Goal: Complete application form: Complete application form

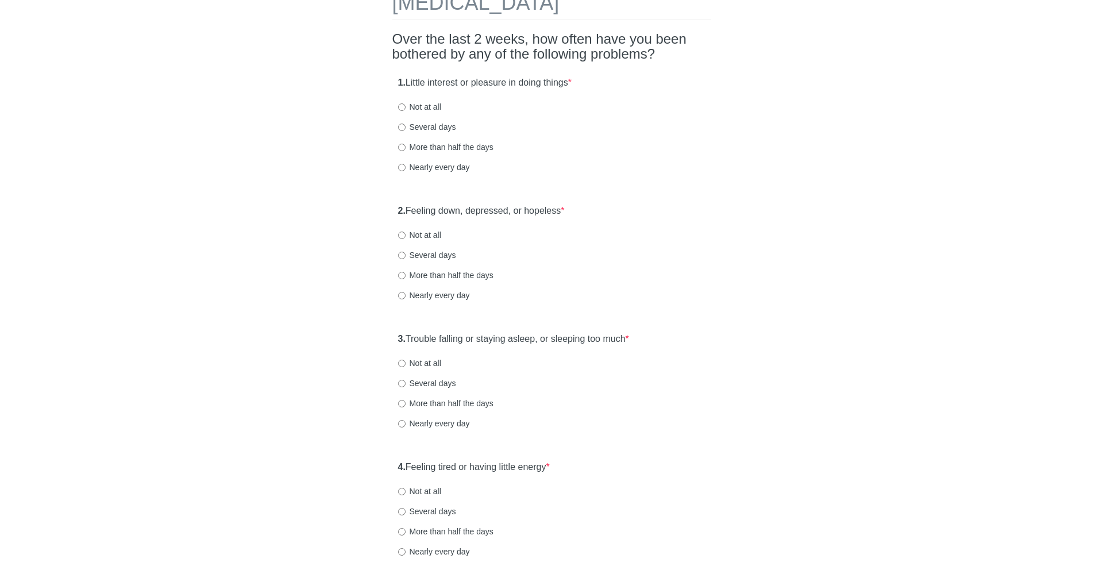
click at [414, 82] on label "1. Little interest or pleasure in doing things *" at bounding box center [485, 82] width 174 height 13
drag, startPoint x: 414, startPoint y: 82, endPoint x: 612, endPoint y: 79, distance: 198.8
click at [612, 79] on div "1. Little interest or pleasure in doing things * Not at all Several days More t…" at bounding box center [551, 131] width 319 height 120
click at [440, 125] on label "Several days" at bounding box center [427, 126] width 58 height 11
click at [406, 125] on input "Several days" at bounding box center [401, 127] width 7 height 7
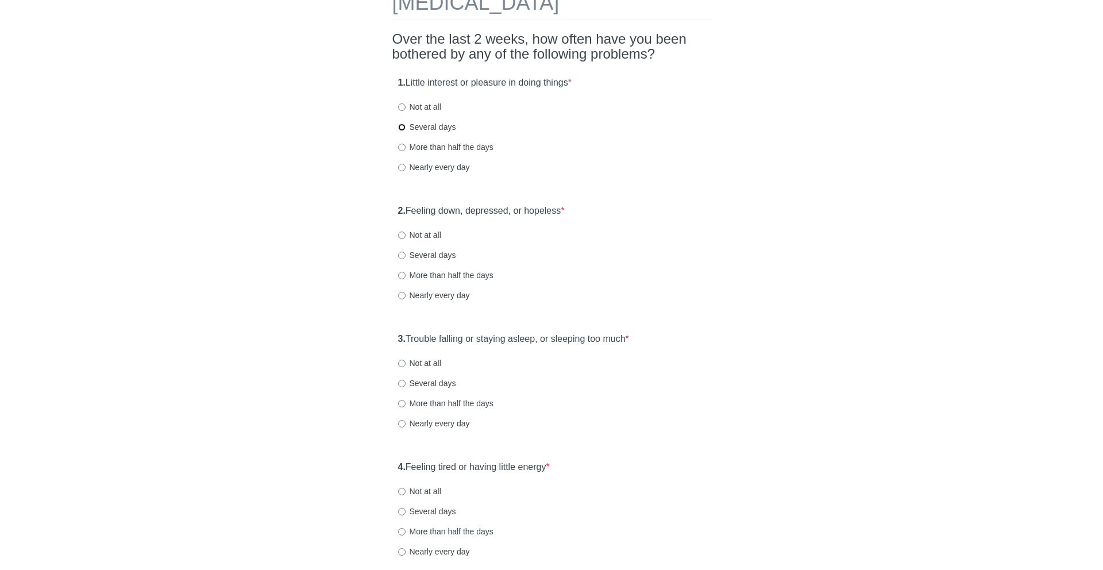
radio input "true"
drag, startPoint x: 436, startPoint y: 217, endPoint x: 585, endPoint y: 217, distance: 148.8
click at [585, 217] on div "2. Feeling down, depressed, or hopeless * Not at all Several days More than hal…" at bounding box center [551, 259] width 319 height 120
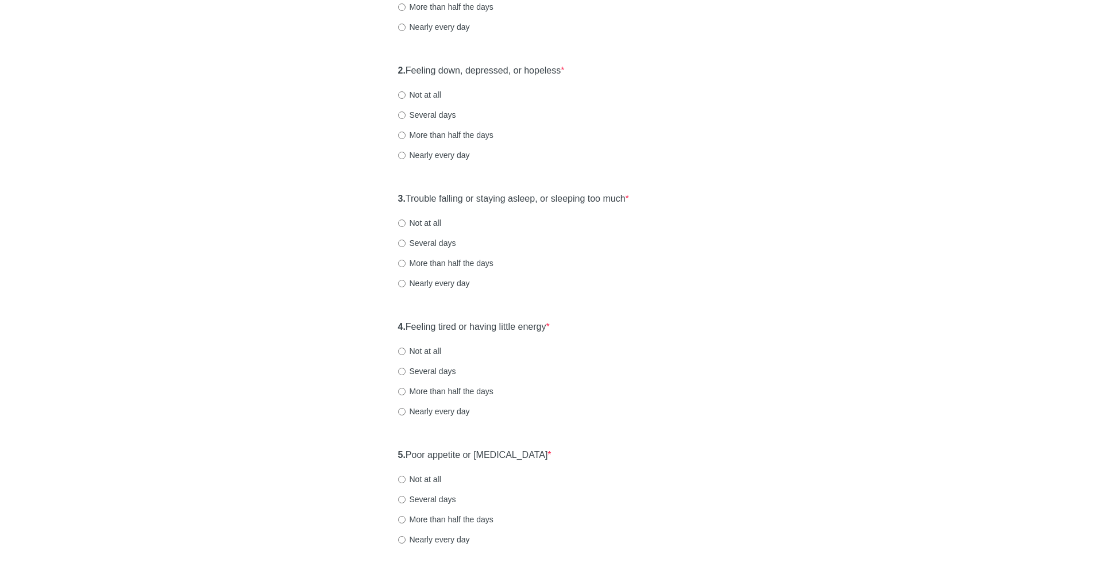
scroll to position [214, 0]
click at [440, 109] on label "Several days" at bounding box center [427, 113] width 58 height 11
click at [406, 110] on input "Several days" at bounding box center [401, 113] width 7 height 7
radio input "true"
drag, startPoint x: 443, startPoint y: 199, endPoint x: 646, endPoint y: 199, distance: 203.4
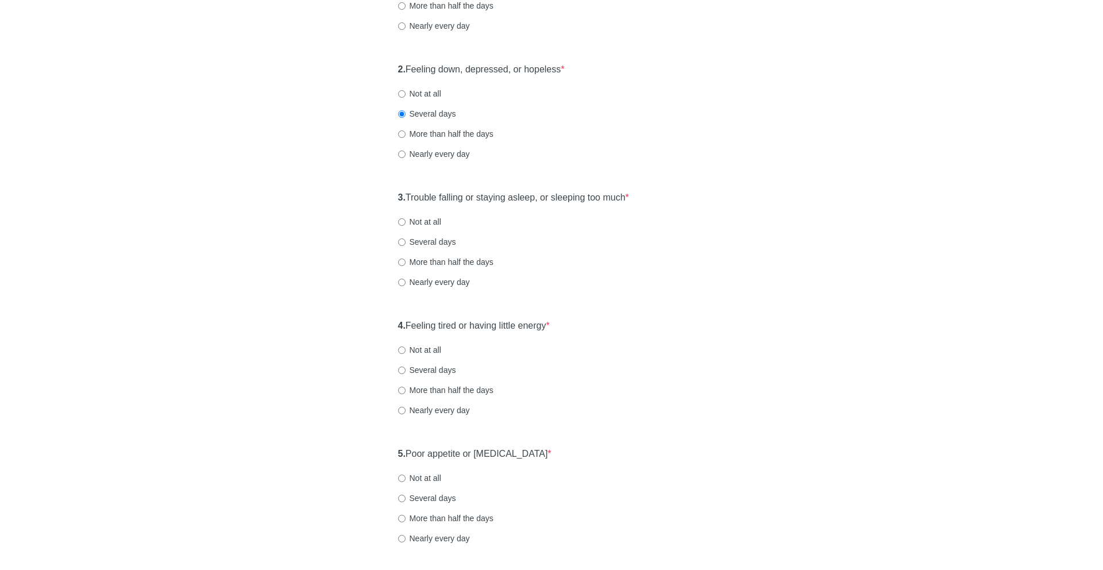
click at [646, 199] on div "3. Trouble falling or staying asleep, or sleeping too much * Not at all Several…" at bounding box center [551, 246] width 319 height 120
click at [440, 244] on label "Several days" at bounding box center [427, 241] width 58 height 11
click at [406, 244] on input "Several days" at bounding box center [401, 241] width 7 height 7
radio input "true"
drag, startPoint x: 430, startPoint y: 329, endPoint x: 619, endPoint y: 319, distance: 188.7
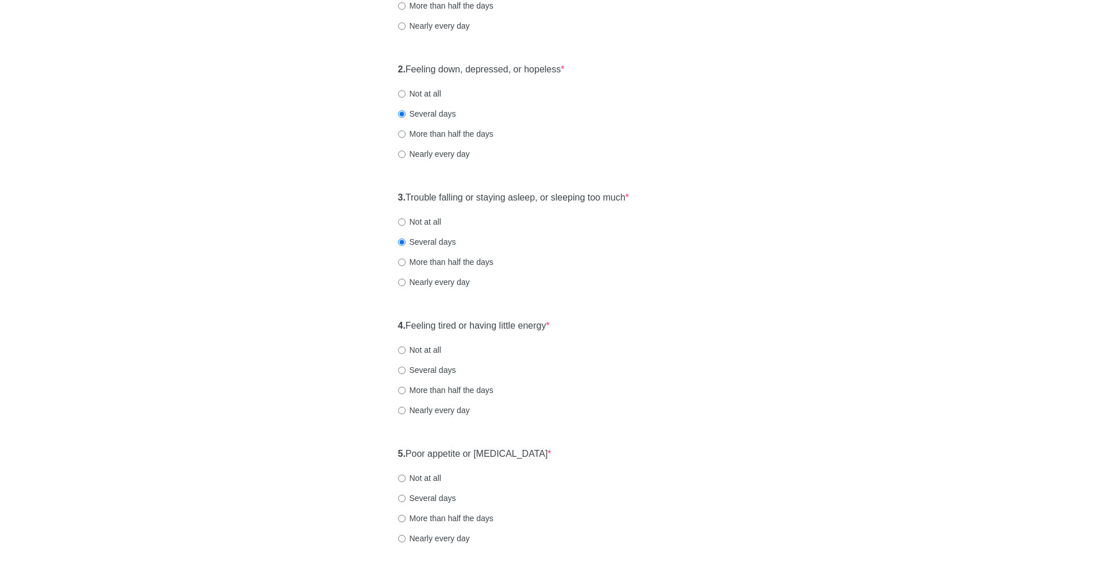
click at [619, 319] on div "4. Feeling tired or having little energy * Not at all Several days More than ha…" at bounding box center [551, 374] width 319 height 120
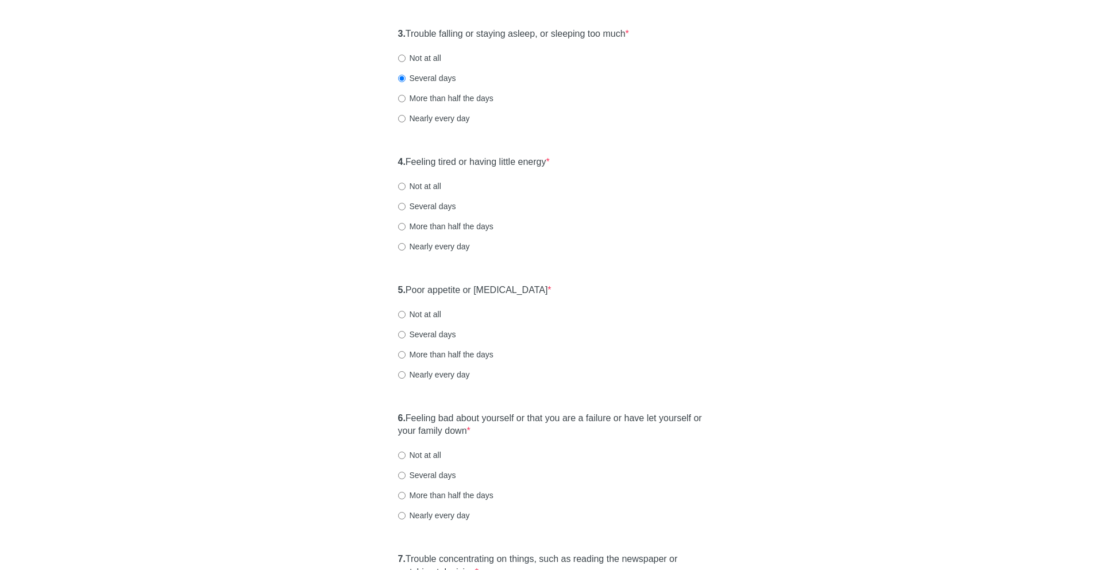
scroll to position [379, 0]
click at [423, 205] on label "Several days" at bounding box center [427, 204] width 58 height 11
click at [406, 205] on input "Several days" at bounding box center [401, 205] width 7 height 7
radio input "true"
drag, startPoint x: 423, startPoint y: 230, endPoint x: 550, endPoint y: 228, distance: 126.4
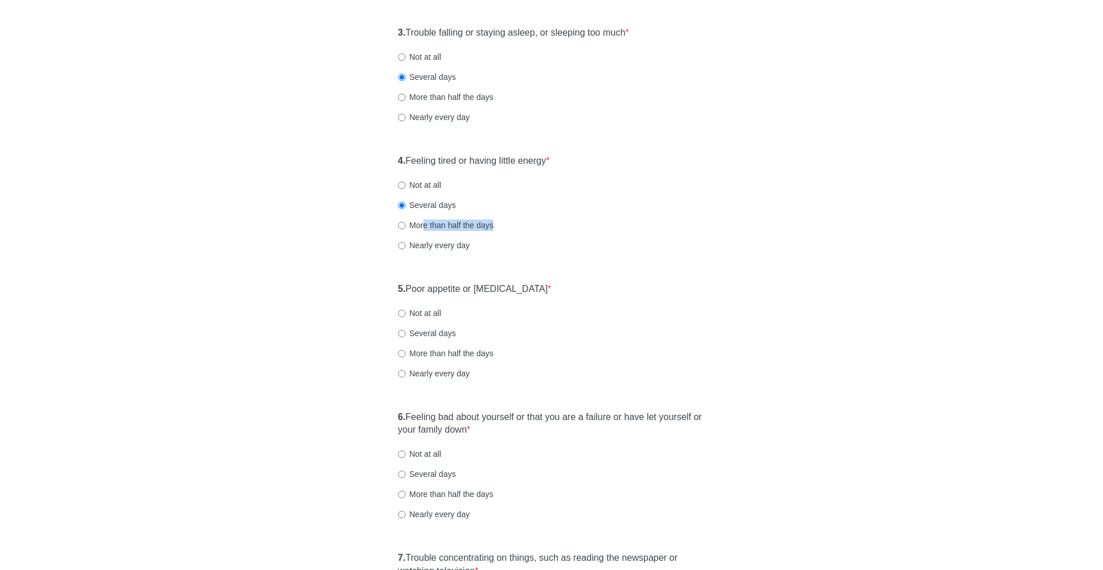
click at [550, 228] on div "More than half the days" at bounding box center [551, 224] width 307 height 11
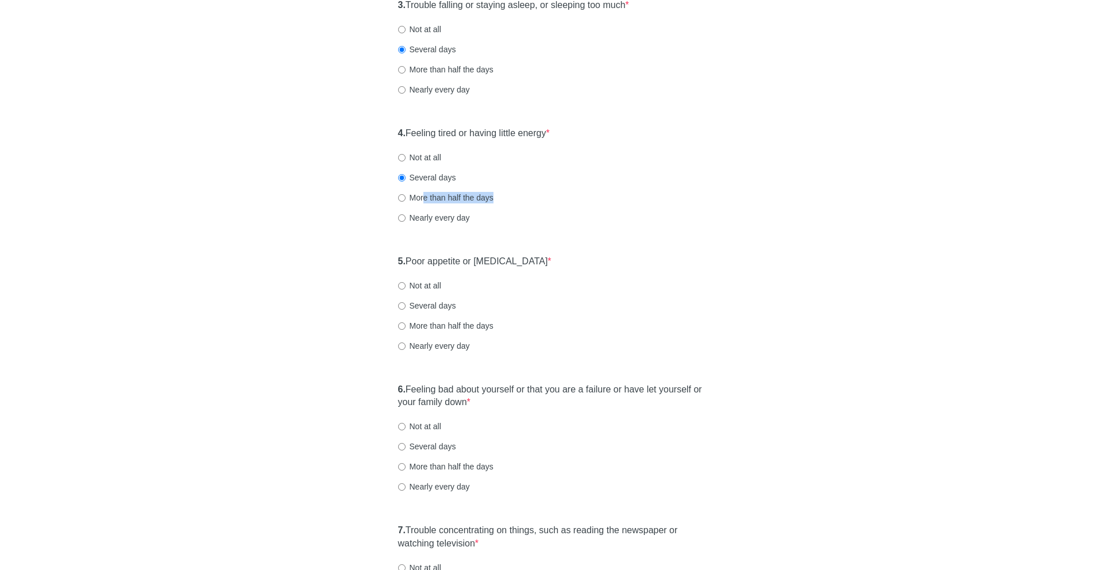
scroll to position [407, 0]
click at [428, 282] on label "Not at all" at bounding box center [419, 284] width 43 height 11
click at [406, 282] on input "Not at all" at bounding box center [401, 285] width 7 height 7
radio input "true"
drag, startPoint x: 422, startPoint y: 389, endPoint x: 492, endPoint y: 398, distance: 70.1
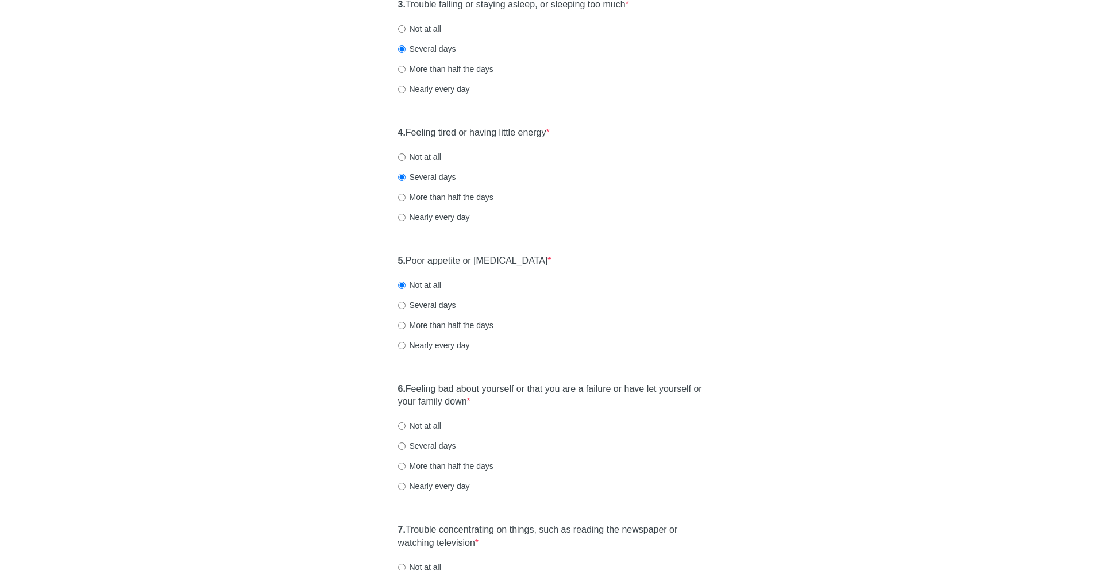
click at [492, 398] on label "6. Feeling bad about yourself or that you are a failure or have let yourself or…" at bounding box center [551, 396] width 307 height 26
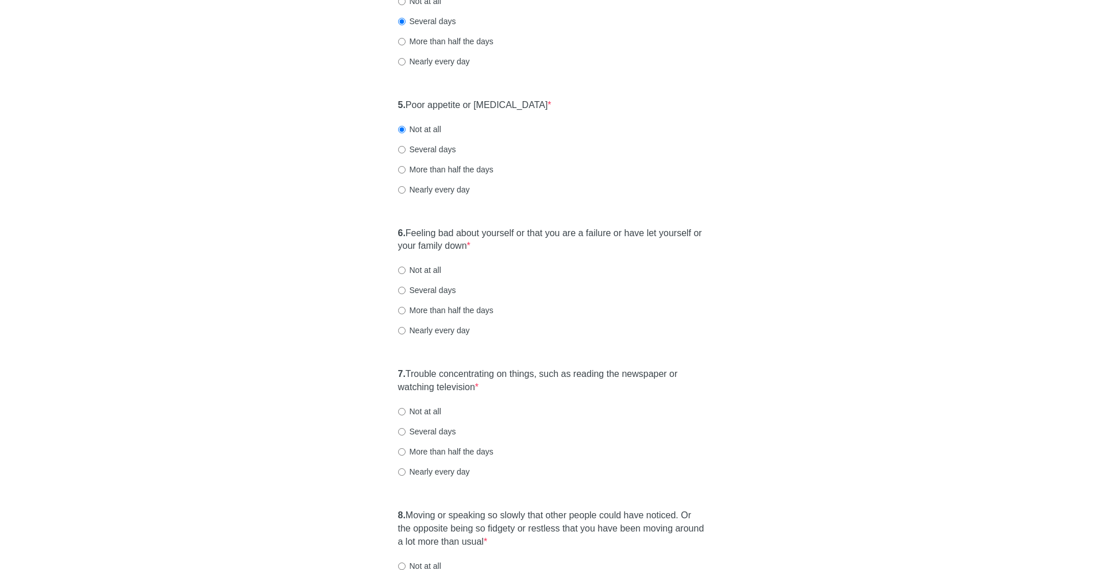
scroll to position [569, 0]
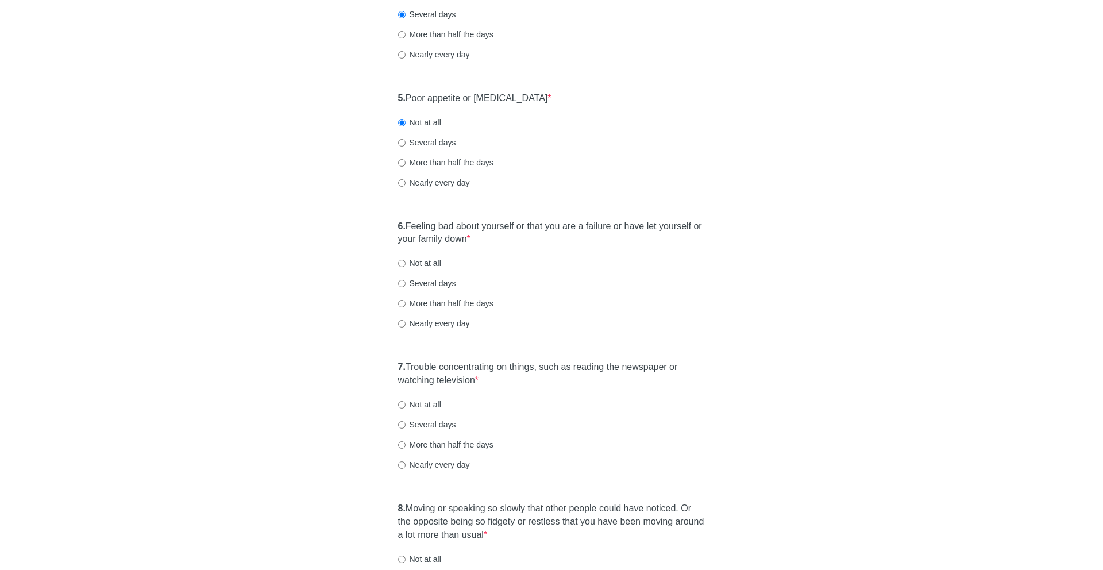
click at [415, 263] on label "Not at all" at bounding box center [419, 262] width 43 height 11
click at [406, 263] on input "Not at all" at bounding box center [401, 263] width 7 height 7
radio input "true"
drag, startPoint x: 426, startPoint y: 363, endPoint x: 484, endPoint y: 383, distance: 61.4
click at [484, 383] on label "7. Trouble concentrating on things, such as reading the newspaper or watching t…" at bounding box center [551, 374] width 307 height 26
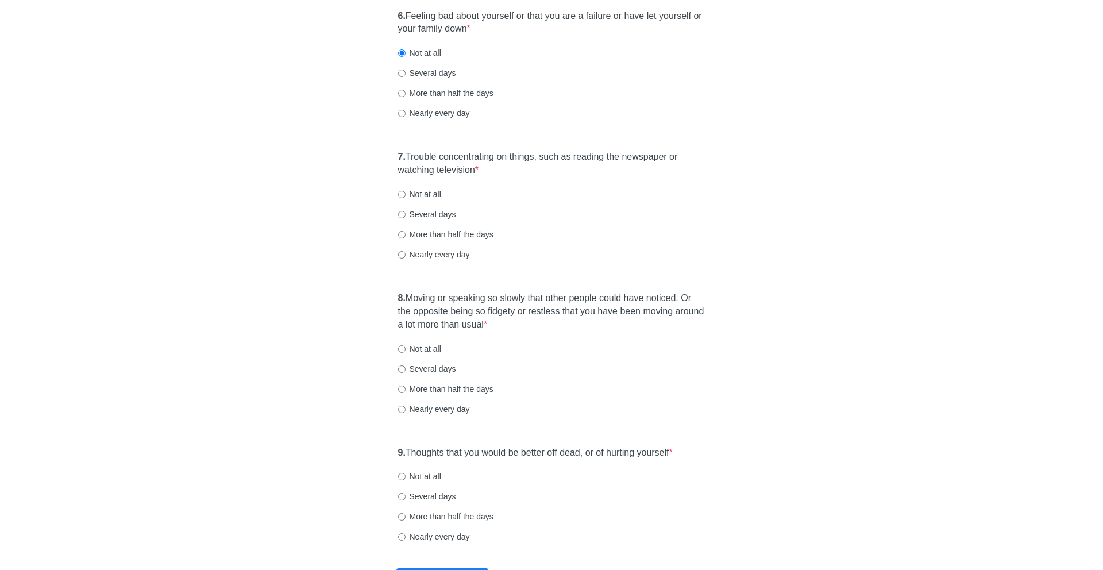
scroll to position [781, 0]
click at [423, 248] on label "Nearly every day" at bounding box center [434, 252] width 72 height 11
click at [406, 249] on input "Nearly every day" at bounding box center [401, 252] width 7 height 7
radio input "true"
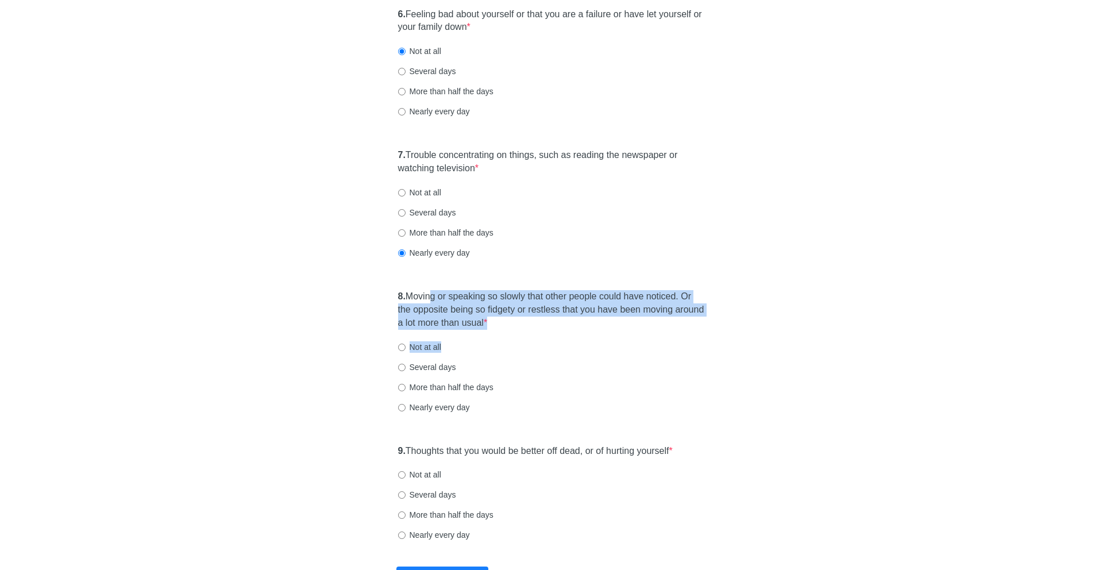
drag, startPoint x: 436, startPoint y: 294, endPoint x: 515, endPoint y: 345, distance: 94.3
click at [515, 345] on div "8. Moving or speaking so slowly that other people could have noticed. Or the op…" at bounding box center [551, 357] width 319 height 146
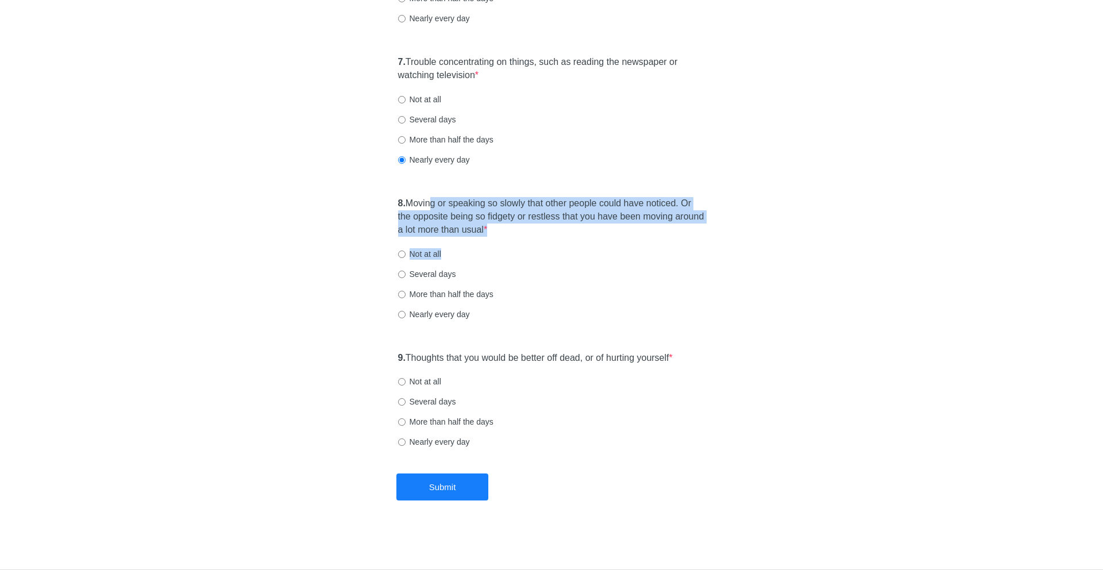
click at [435, 249] on label "Not at all" at bounding box center [419, 253] width 43 height 11
click at [406, 251] on input "Not at all" at bounding box center [401, 254] width 7 height 7
radio input "true"
drag, startPoint x: 434, startPoint y: 357, endPoint x: 706, endPoint y: 356, distance: 272.3
click at [706, 356] on div "9. Thoughts that you would be better off dead, or of hurting yourself * Not at …" at bounding box center [551, 406] width 319 height 120
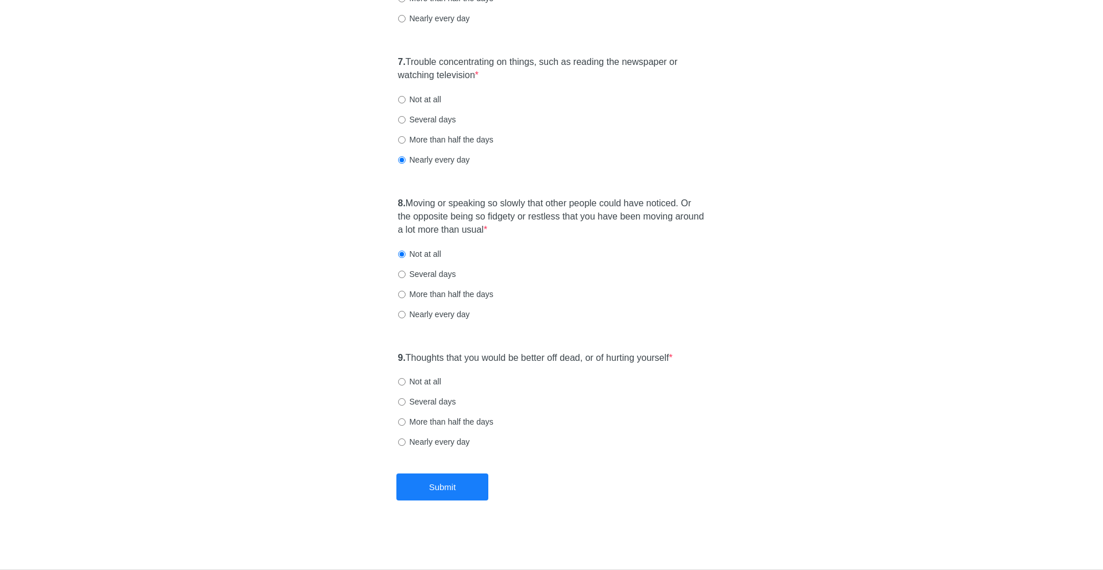
click at [434, 292] on label "More than half the days" at bounding box center [445, 293] width 95 height 11
click at [406, 292] on input "More than half the days" at bounding box center [401, 294] width 7 height 7
radio input "true"
drag, startPoint x: 439, startPoint y: 356, endPoint x: 706, endPoint y: 355, distance: 266.6
click at [706, 355] on div "9. Thoughts that you would be better off dead, or of hurting yourself * Not at …" at bounding box center [551, 406] width 319 height 120
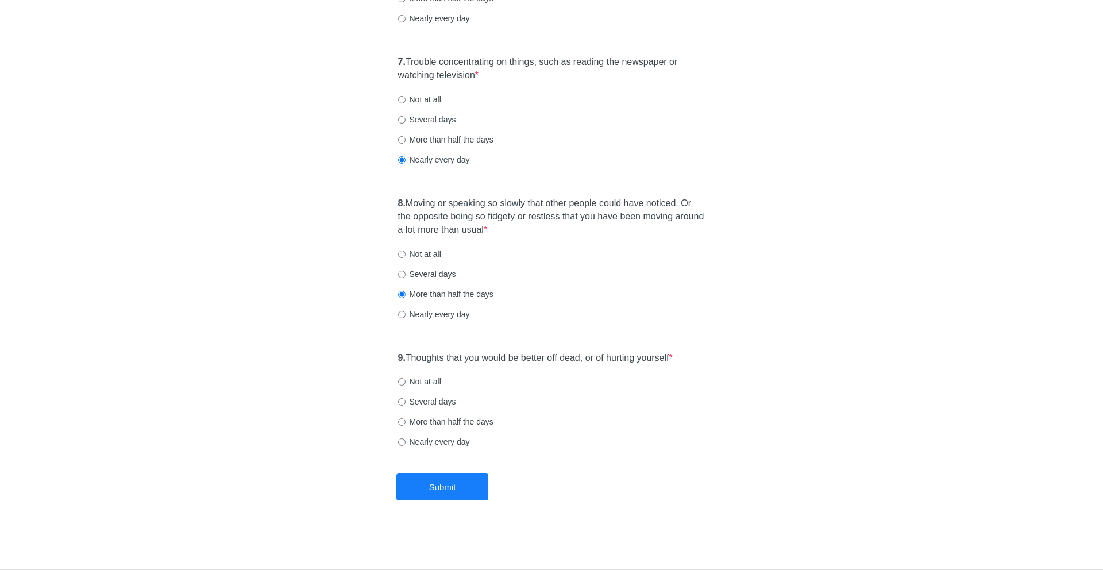
click at [432, 380] on label "Not at all" at bounding box center [419, 381] width 43 height 11
click at [406, 380] on input "Not at all" at bounding box center [401, 381] width 7 height 7
radio input "true"
click at [451, 480] on button "Submit" at bounding box center [442, 486] width 92 height 27
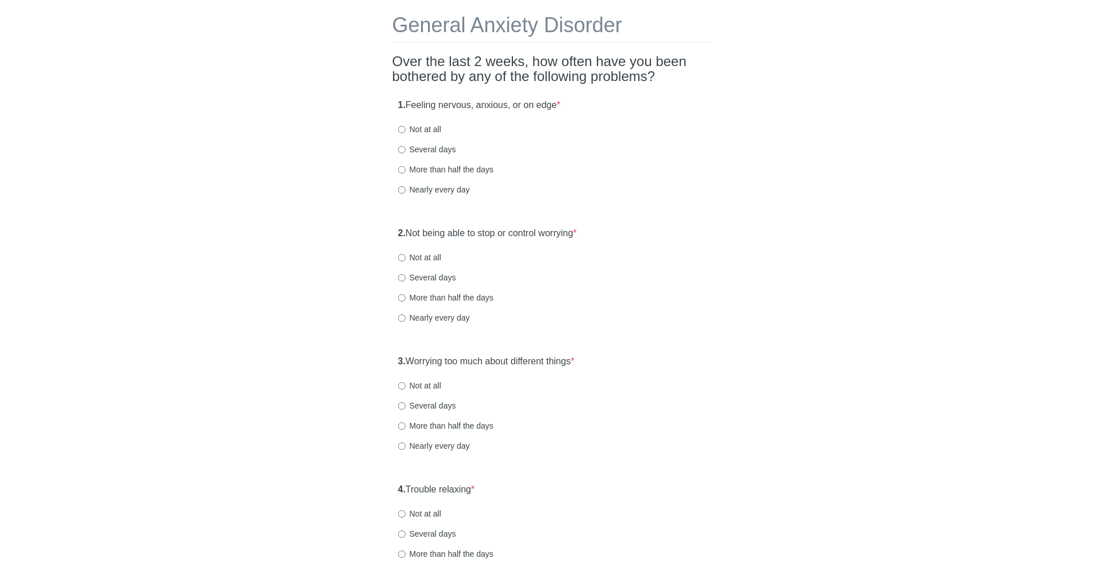
drag, startPoint x: 408, startPoint y: 104, endPoint x: 582, endPoint y: 104, distance: 174.1
click at [582, 104] on div "1. Feeling nervous, anxious, or on edge * Not at all Several days More than hal…" at bounding box center [551, 153] width 319 height 120
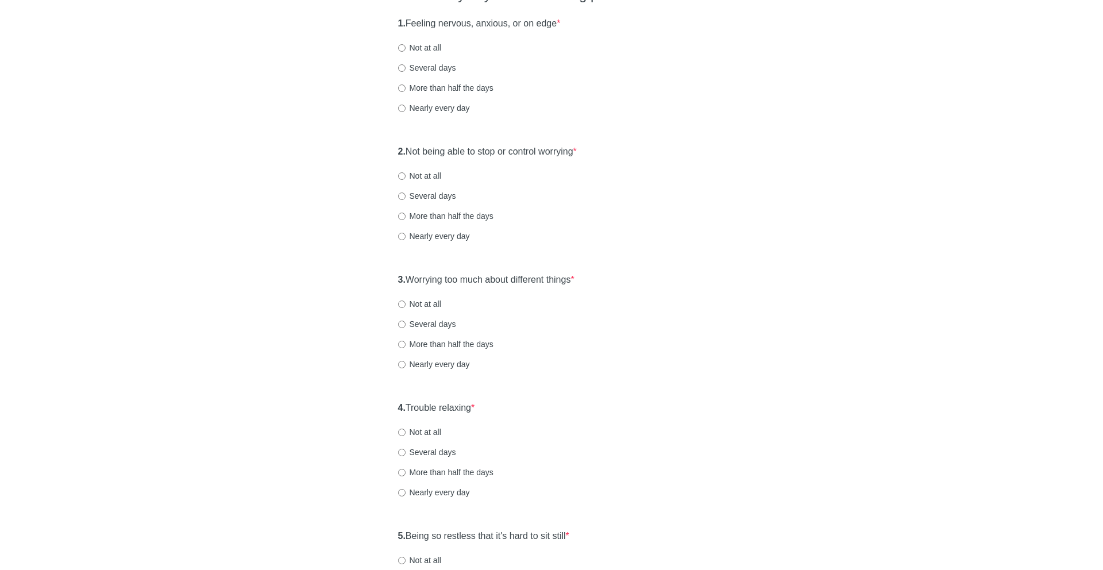
scroll to position [119, 0]
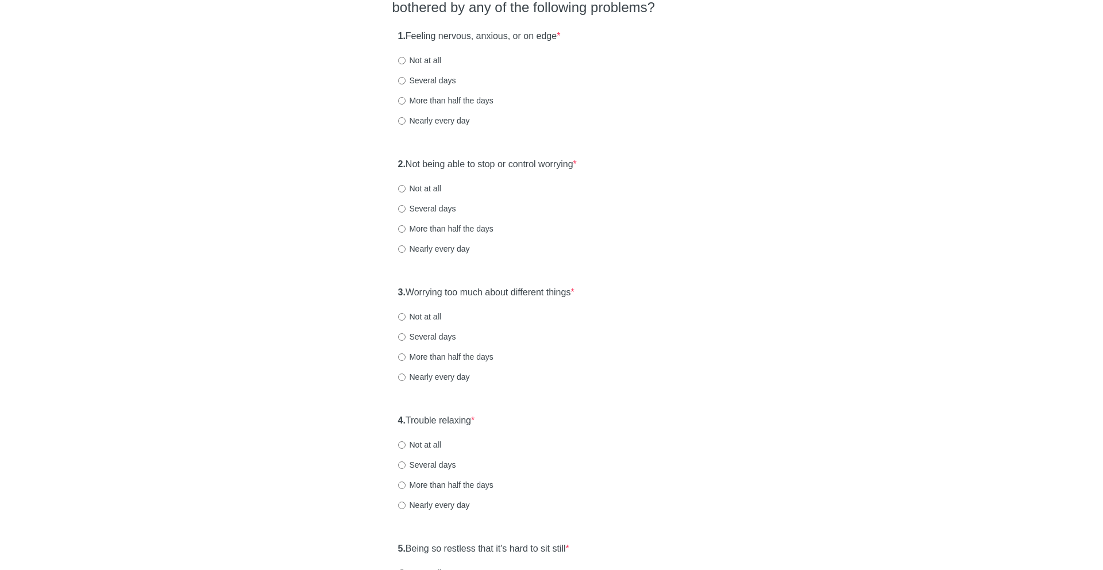
click at [445, 98] on label "More than half the days" at bounding box center [445, 100] width 95 height 11
click at [406, 98] on input "More than half the days" at bounding box center [401, 100] width 7 height 7
radio input "true"
drag, startPoint x: 442, startPoint y: 170, endPoint x: 587, endPoint y: 169, distance: 145.4
click at [577, 170] on label "2. Not being able to stop or control worrying *" at bounding box center [487, 164] width 179 height 13
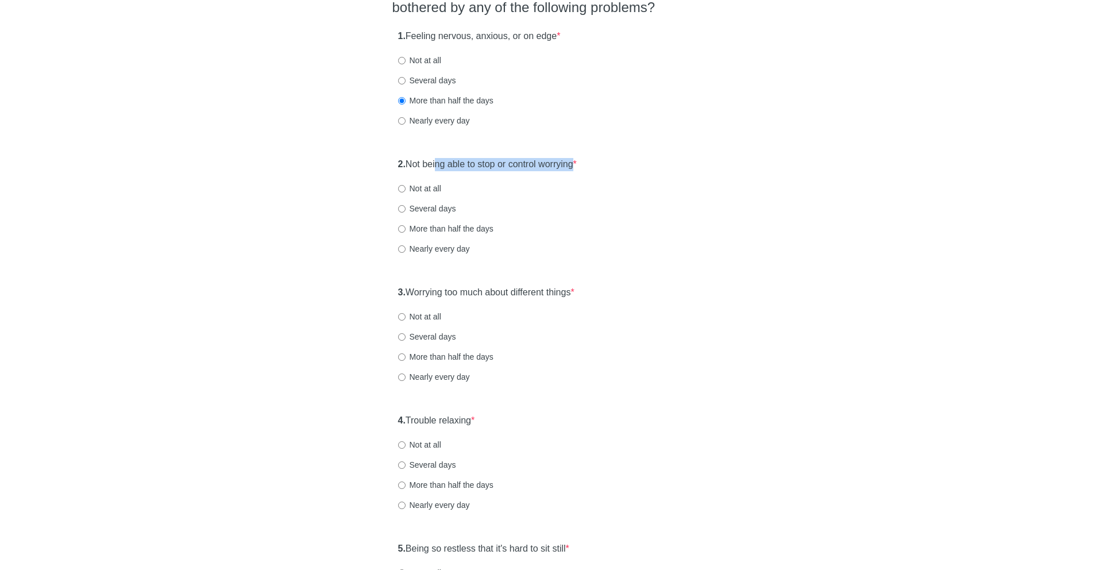
click at [424, 210] on label "Several days" at bounding box center [427, 208] width 58 height 11
click at [406, 210] on input "Several days" at bounding box center [401, 208] width 7 height 7
radio input "true"
drag, startPoint x: 453, startPoint y: 292, endPoint x: 621, endPoint y: 298, distance: 167.3
click at [621, 298] on div "3. Worrying too much about different things * Not at all Several days More than…" at bounding box center [551, 340] width 319 height 120
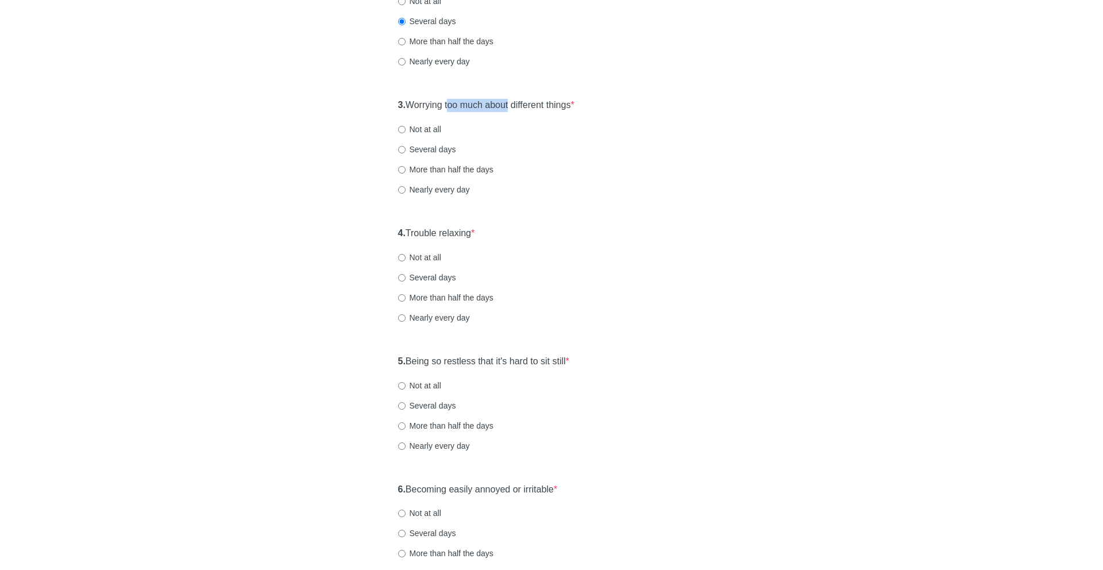
scroll to position [309, 0]
click at [452, 187] on label "Nearly every day" at bounding box center [434, 187] width 72 height 11
click at [406, 187] on input "Nearly every day" at bounding box center [401, 187] width 7 height 7
radio input "true"
click at [446, 168] on label "More than half the days" at bounding box center [445, 166] width 95 height 11
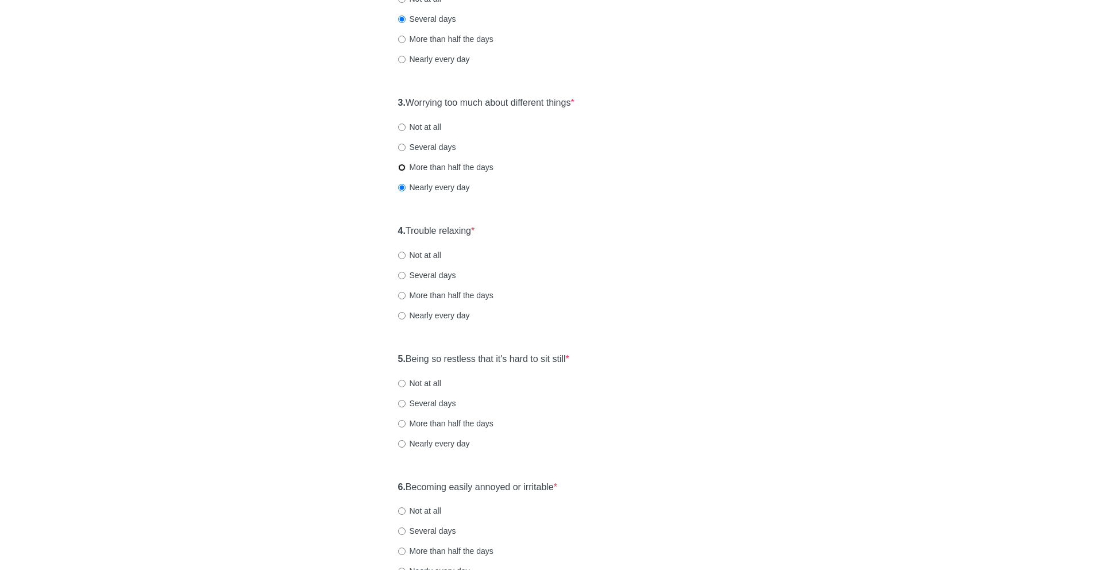
click at [406, 168] on input "More than half the days" at bounding box center [401, 167] width 7 height 7
radio input "true"
drag, startPoint x: 434, startPoint y: 229, endPoint x: 500, endPoint y: 229, distance: 65.5
click at [500, 229] on div "4. Trouble relaxing * Not at all Several days More than half the days Nearly ev…" at bounding box center [551, 279] width 319 height 120
click at [431, 278] on label "Several days" at bounding box center [427, 274] width 58 height 11
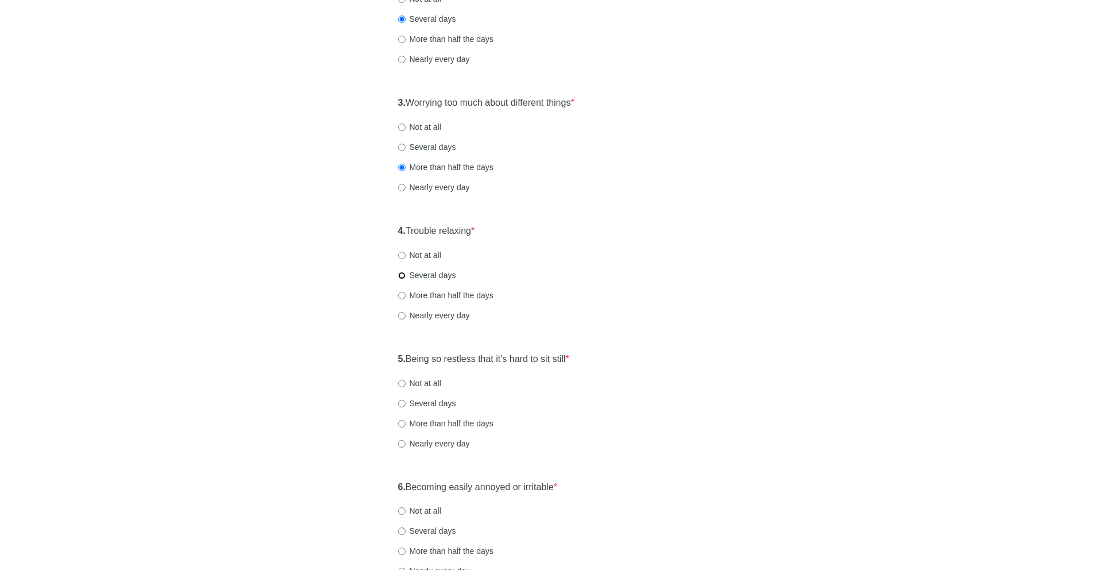
click at [406, 278] on input "Several days" at bounding box center [401, 275] width 7 height 7
radio input "true"
drag, startPoint x: 438, startPoint y: 358, endPoint x: 550, endPoint y: 358, distance: 112.6
click at [550, 358] on label "5. Being so restless that it's hard to sit still *" at bounding box center [483, 359] width 171 height 13
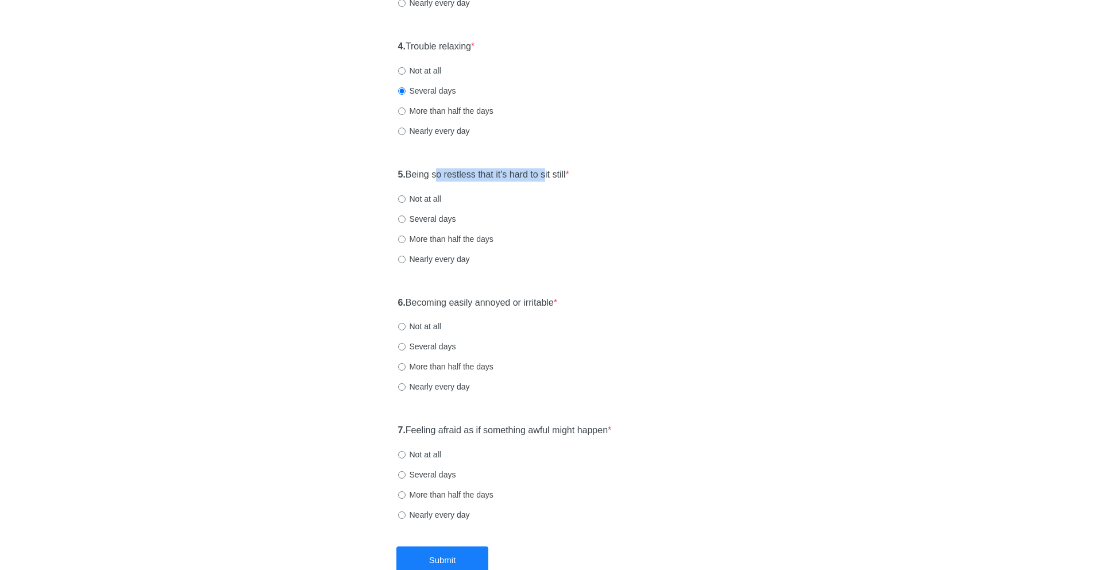
scroll to position [499, 0]
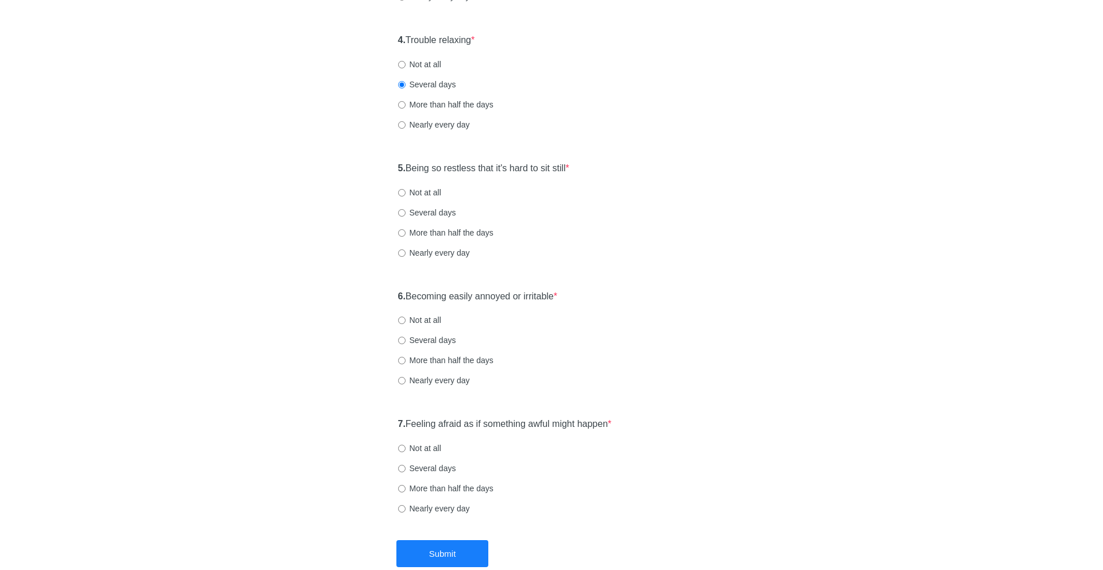
click at [430, 211] on label "Several days" at bounding box center [427, 212] width 58 height 11
click at [406, 211] on input "Several days" at bounding box center [401, 212] width 7 height 7
radio input "true"
drag, startPoint x: 456, startPoint y: 291, endPoint x: 627, endPoint y: 310, distance: 171.8
click at [627, 310] on div "6. Becoming easily annoyed or irritable * Not at all Several days More than hal…" at bounding box center [551, 344] width 319 height 120
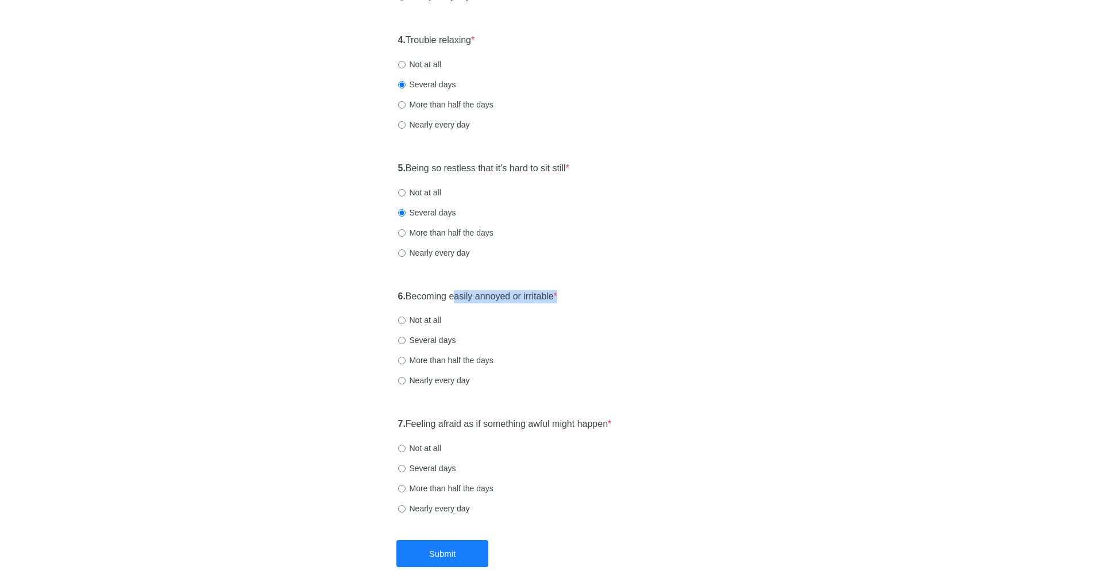
scroll to position [566, 0]
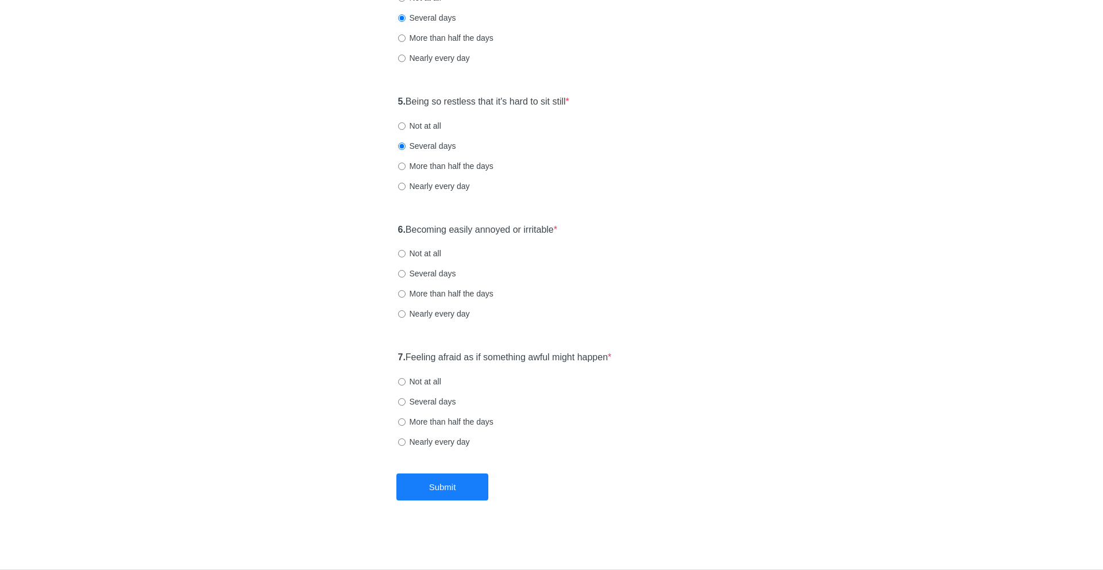
click at [437, 291] on label "More than half the days" at bounding box center [445, 293] width 95 height 11
click at [406, 291] on input "More than half the days" at bounding box center [401, 293] width 7 height 7
radio input "true"
drag, startPoint x: 444, startPoint y: 359, endPoint x: 653, endPoint y: 363, distance: 209.8
click at [653, 363] on div "7. Feeling afraid as if something awful might happen * Not at all Several days …" at bounding box center [551, 405] width 319 height 120
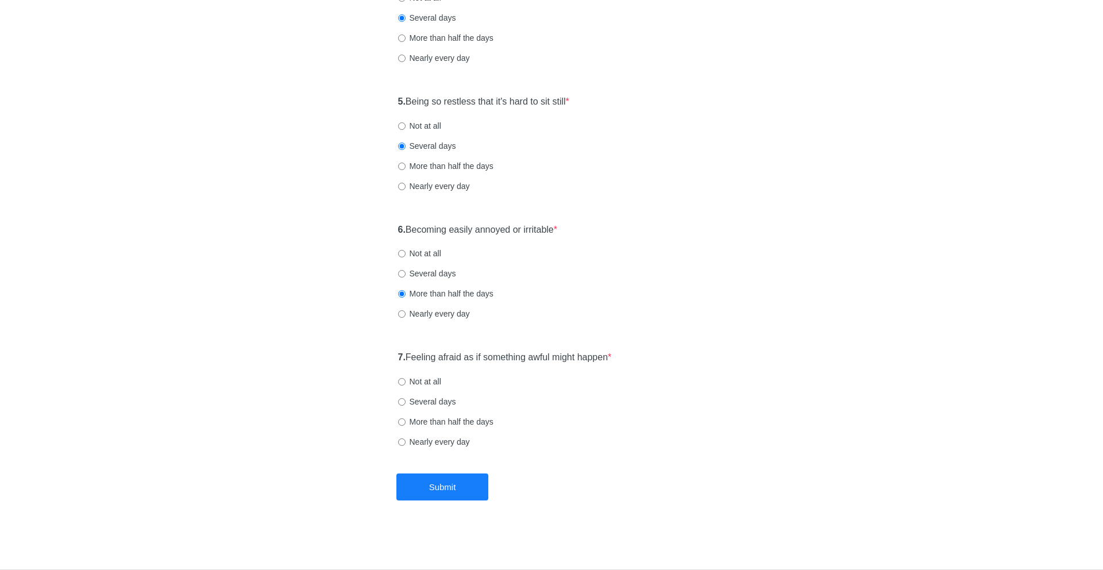
click at [427, 385] on label "Not at all" at bounding box center [419, 381] width 43 height 11
click at [406, 385] on input "Not at all" at bounding box center [401, 381] width 7 height 7
radio input "true"
click at [457, 488] on button "Submit" at bounding box center [442, 486] width 92 height 27
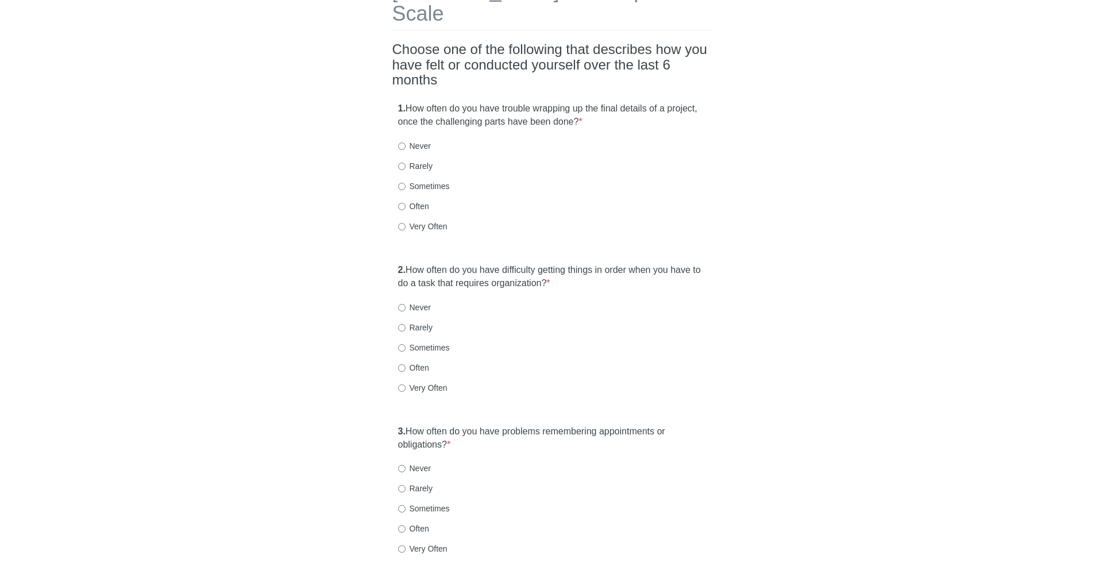
scroll to position [84, 0]
drag, startPoint x: 418, startPoint y: 86, endPoint x: 654, endPoint y: 86, distance: 236.7
click at [654, 102] on label "1. How often do you have trouble wrapping up the final details of a project, on…" at bounding box center [551, 115] width 307 height 26
click at [650, 102] on label "1. How often do you have trouble wrapping up the final details of a project, on…" at bounding box center [551, 115] width 307 height 26
drag, startPoint x: 644, startPoint y: 100, endPoint x: 492, endPoint y: 86, distance: 152.3
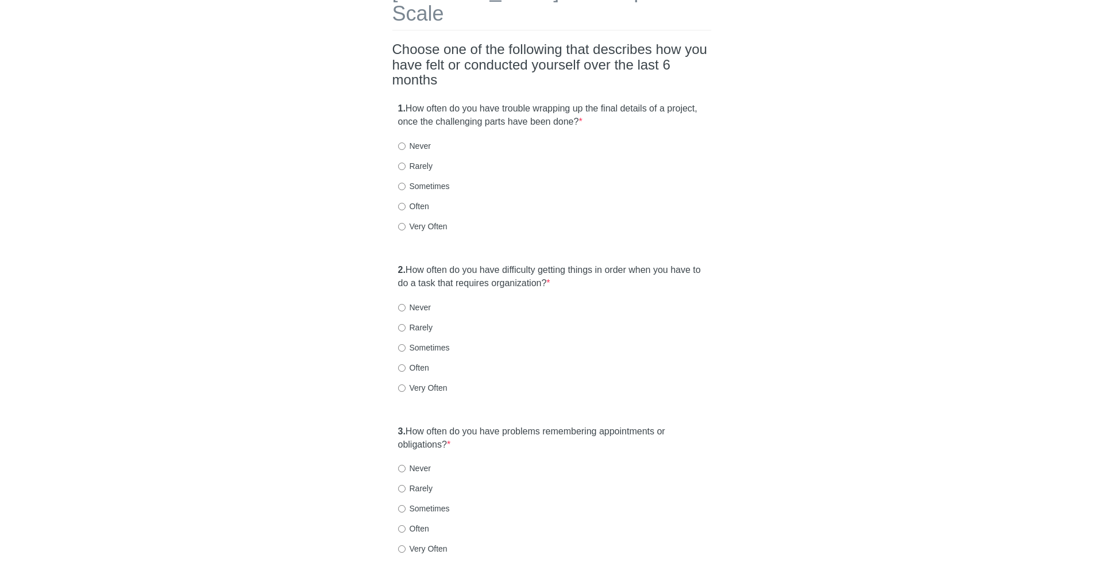
click at [492, 102] on label "1. How often do you have trouble wrapping up the final details of a project, on…" at bounding box center [551, 115] width 307 height 26
click at [414, 201] on label "Often" at bounding box center [413, 206] width 31 height 11
click at [406, 203] on input "Often" at bounding box center [401, 206] width 7 height 7
radio input "true"
drag, startPoint x: 432, startPoint y: 245, endPoint x: 499, endPoint y: 277, distance: 73.8
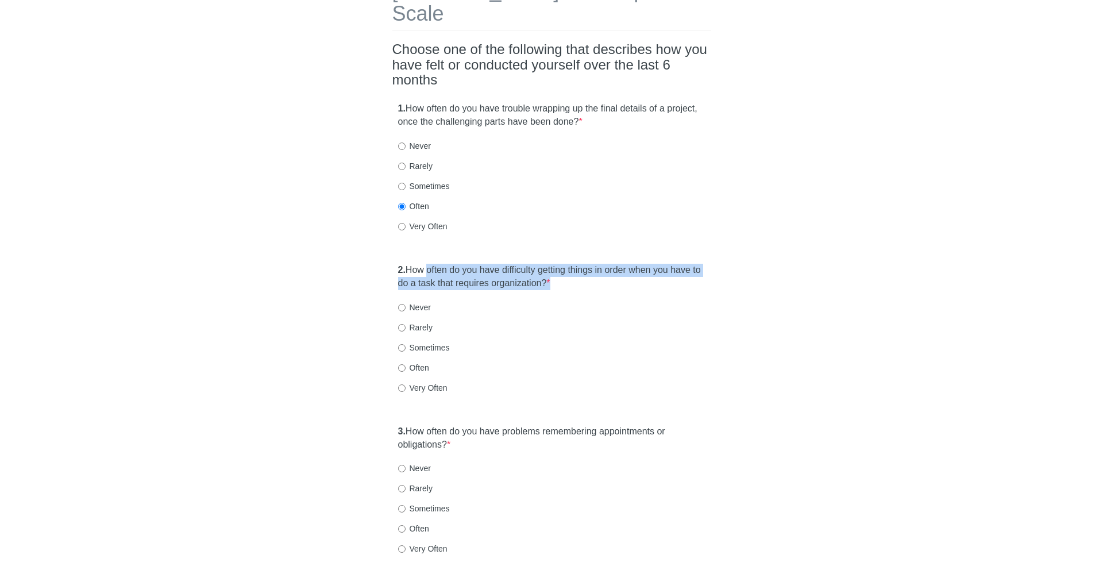
click at [499, 277] on div "2. How often do you have difficulty getting things in order when you have to do…" at bounding box center [551, 334] width 319 height 153
click at [419, 362] on label "Often" at bounding box center [413, 367] width 31 height 11
click at [406, 364] on input "Often" at bounding box center [401, 367] width 7 height 7
radio input "true"
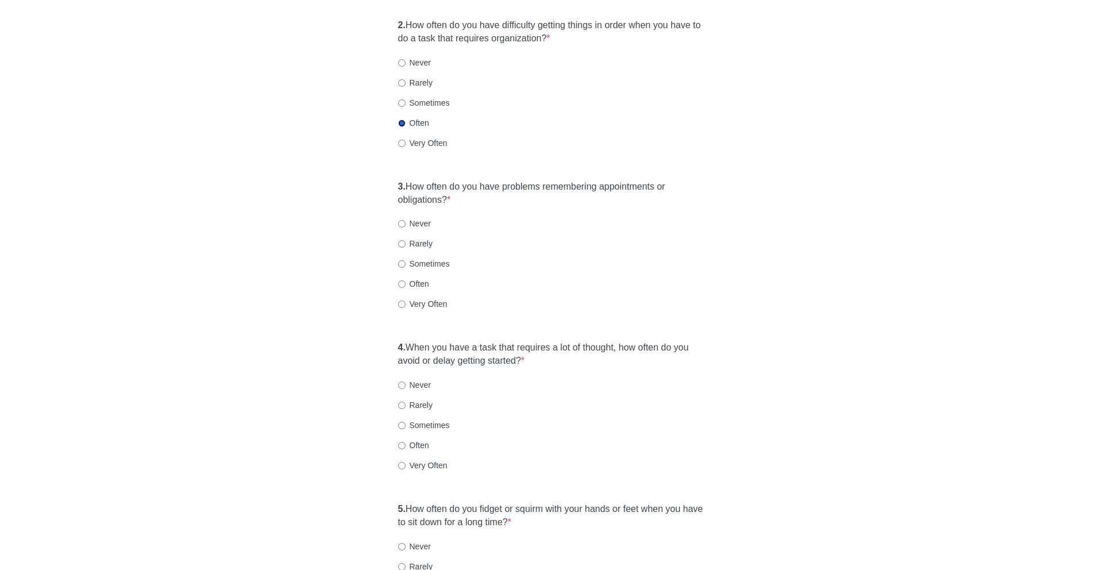
scroll to position [333, 0]
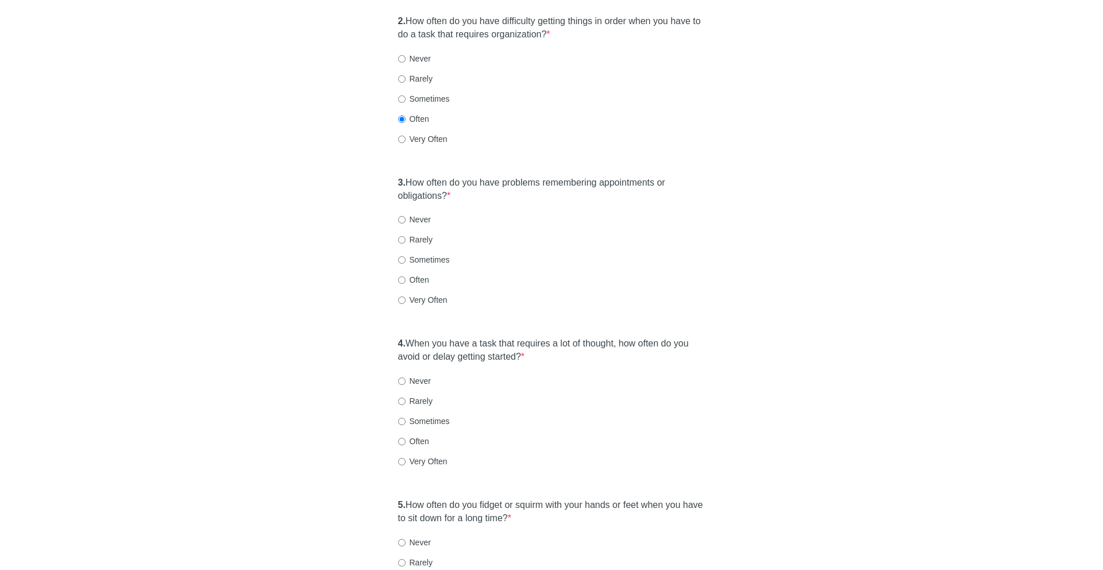
drag, startPoint x: 418, startPoint y: 161, endPoint x: 481, endPoint y: 178, distance: 65.9
click at [481, 178] on label "3. How often do you have problems remembering appointments or obligations? *" at bounding box center [551, 189] width 307 height 26
click at [426, 254] on label "Sometimes" at bounding box center [424, 259] width 52 height 11
click at [406, 256] on input "Sometimes" at bounding box center [401, 259] width 7 height 7
radio input "true"
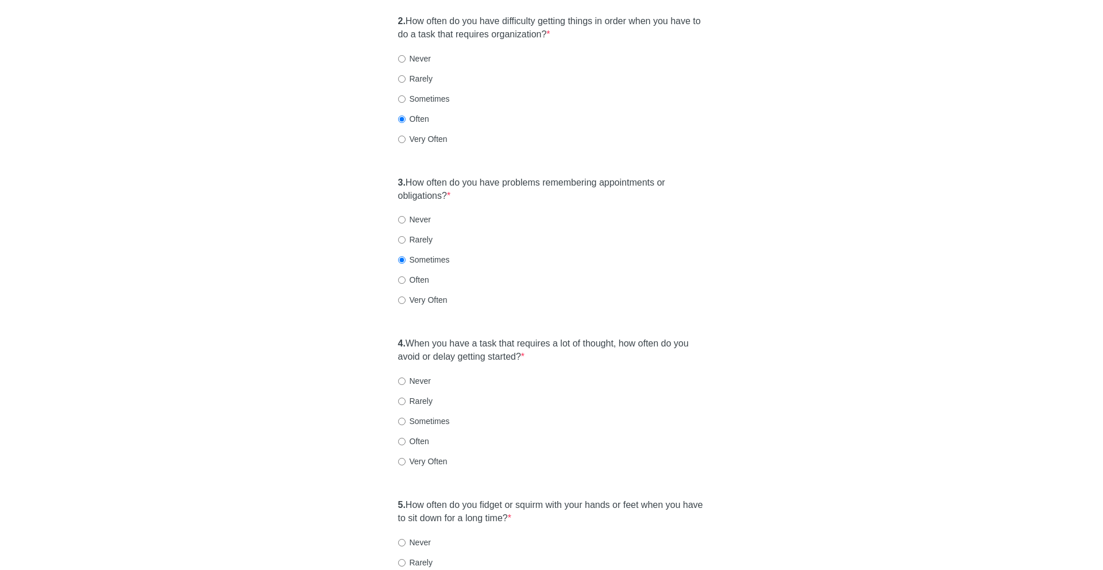
drag, startPoint x: 434, startPoint y: 317, endPoint x: 529, endPoint y: 345, distance: 98.7
click at [529, 345] on div "4. When you have a task that requires a lot of thought, how often do you avoid …" at bounding box center [551, 408] width 319 height 153
click at [428, 436] on label "Often" at bounding box center [413, 441] width 31 height 11
click at [406, 438] on input "Often" at bounding box center [401, 441] width 7 height 7
radio input "true"
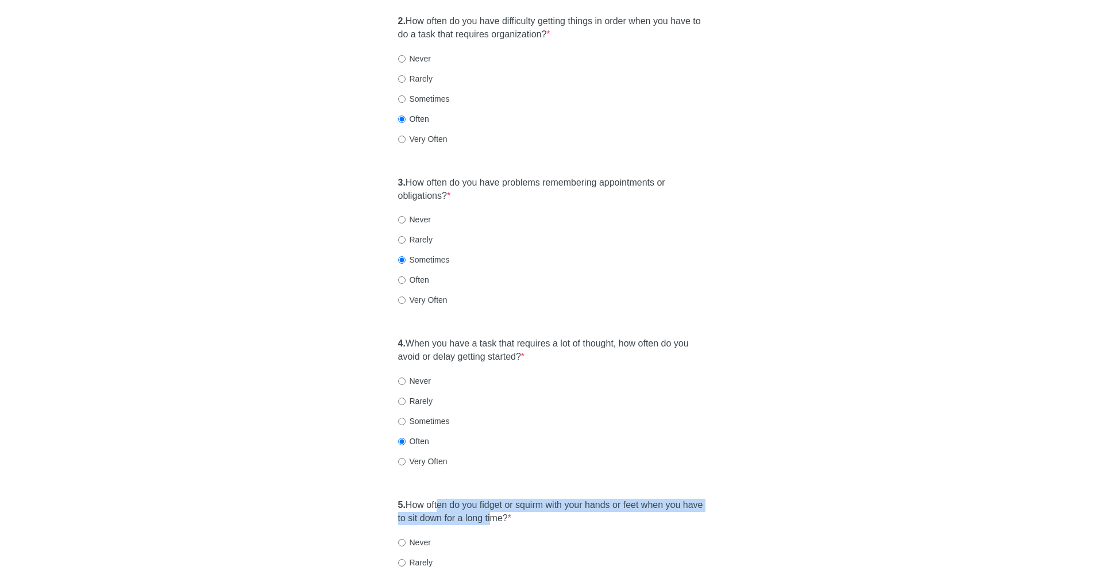
drag, startPoint x: 441, startPoint y: 481, endPoint x: 521, endPoint y: 496, distance: 81.1
click at [521, 499] on label "5. How often do you fidget or squirm with your hands or feet when you have to s…" at bounding box center [551, 512] width 307 height 26
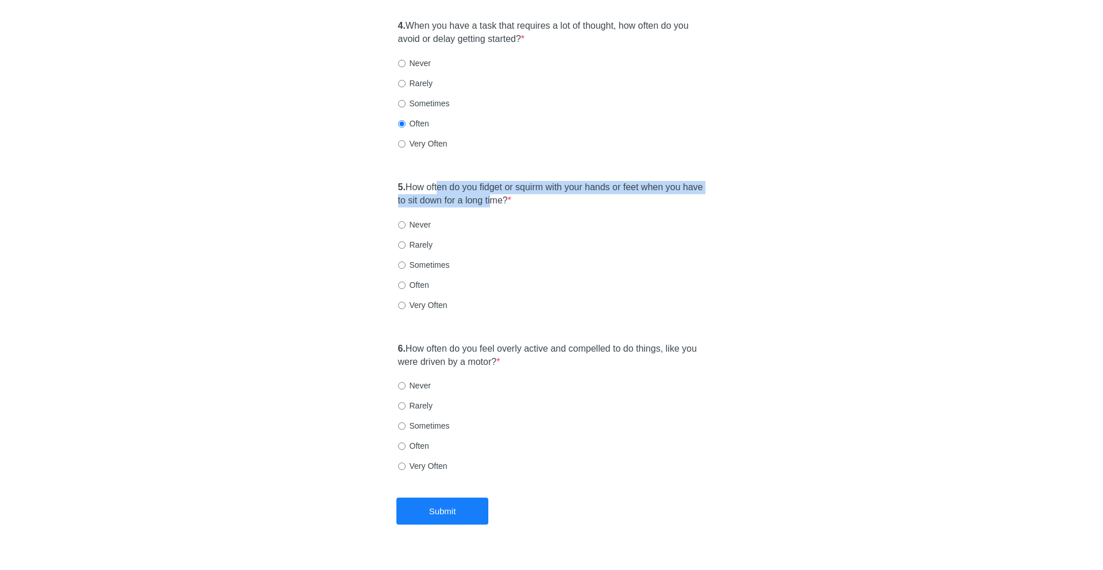
scroll to position [653, 0]
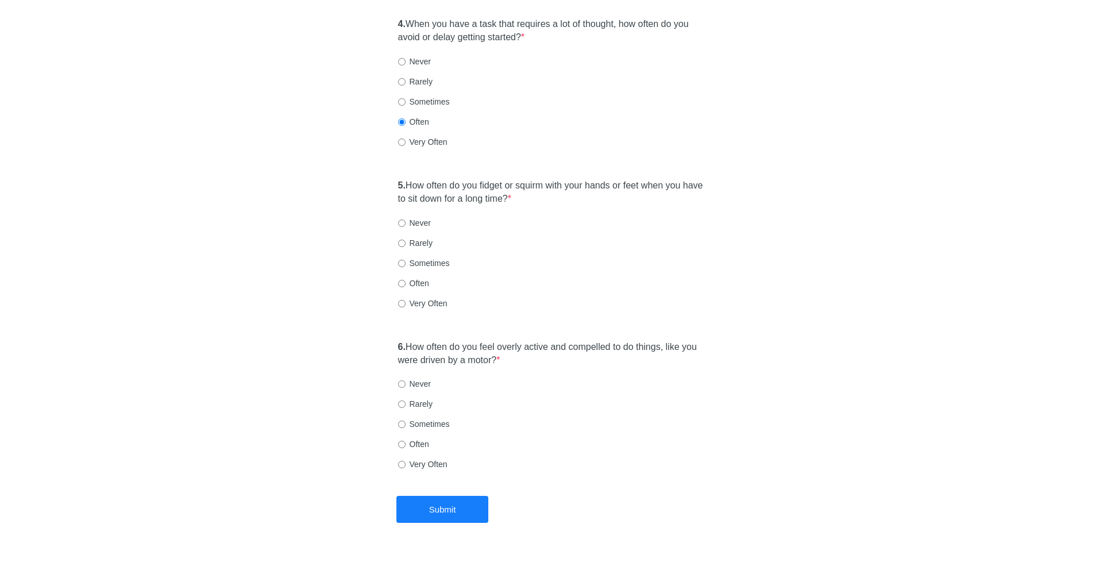
click at [410, 257] on label "Sometimes" at bounding box center [424, 262] width 52 height 11
click at [406, 260] on input "Sometimes" at bounding box center [401, 263] width 7 height 7
radio input "true"
drag, startPoint x: 431, startPoint y: 322, endPoint x: 534, endPoint y: 340, distance: 104.4
click at [534, 341] on label "6. How often do you feel overly active and compelled to do things, like you wer…" at bounding box center [551, 354] width 307 height 26
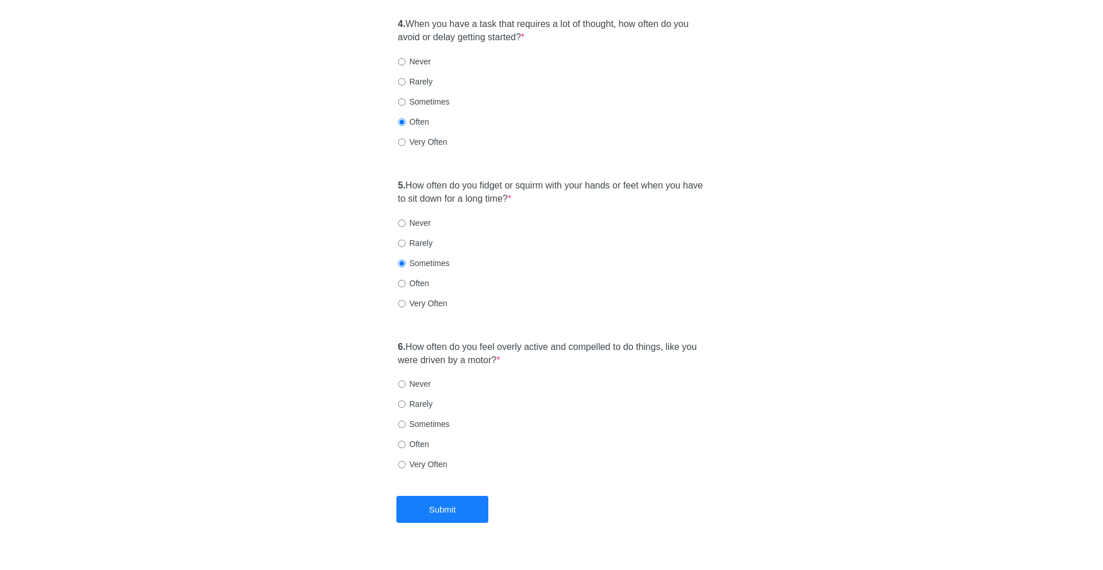
click at [440, 418] on label "Sometimes" at bounding box center [424, 423] width 52 height 11
click at [406, 421] on input "Sometimes" at bounding box center [401, 424] width 7 height 7
radio input "true"
click at [437, 496] on button "Submit" at bounding box center [442, 509] width 92 height 27
